Goal: Find specific page/section: Find specific page/section

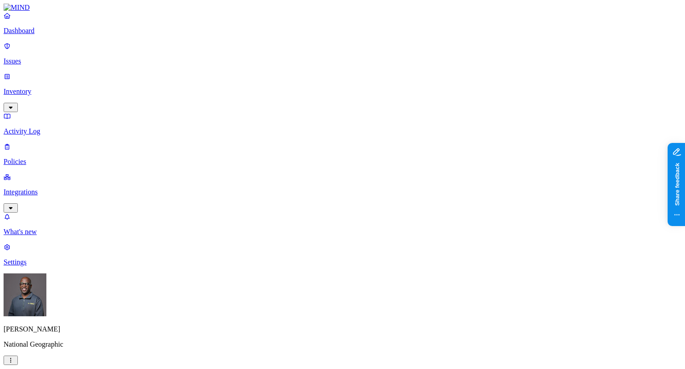
click at [38, 87] on p "Inventory" at bounding box center [343, 91] width 678 height 8
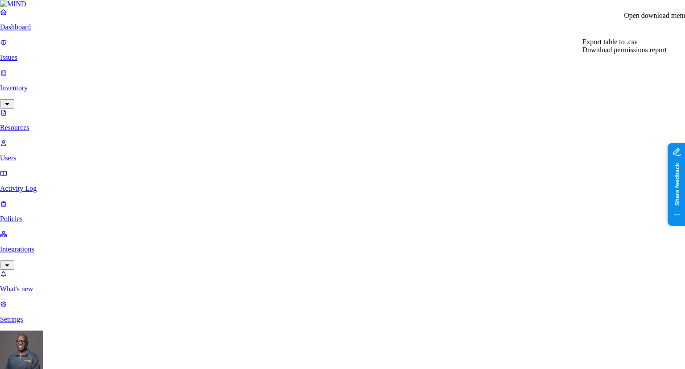
click at [621, 54] on span "Download permissions report" at bounding box center [625, 50] width 84 height 8
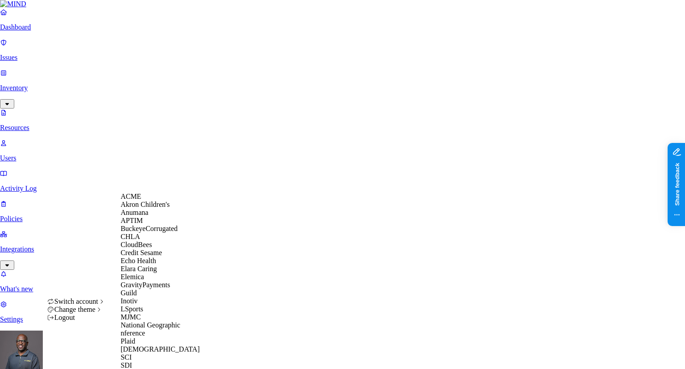
click at [162, 200] on div "ACME" at bounding box center [163, 196] width 87 height 8
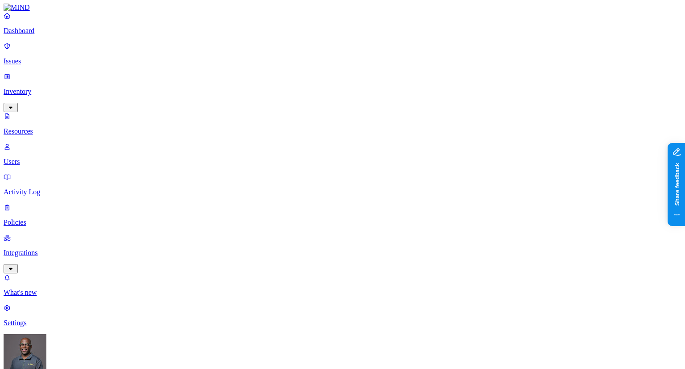
click at [31, 34] on p "Dashboard" at bounding box center [343, 31] width 678 height 8
